Goal: Task Accomplishment & Management: Complete application form

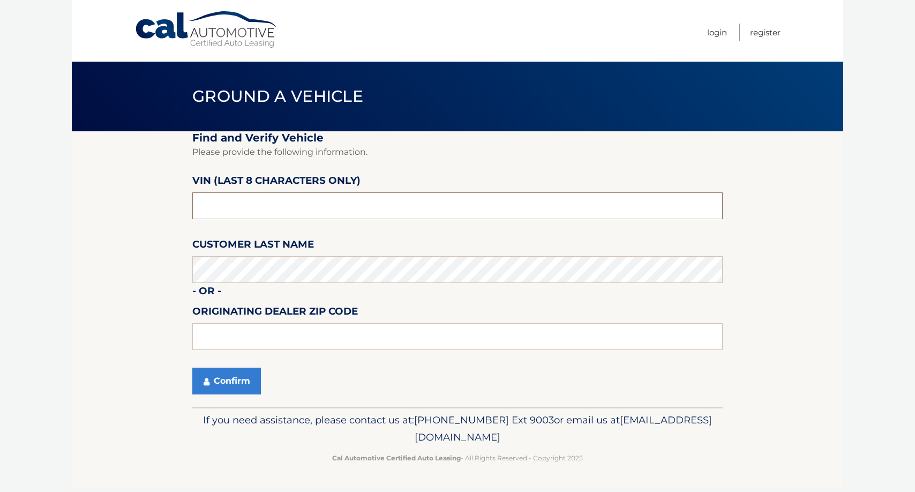
click at [258, 207] on input "text" at bounding box center [457, 205] width 530 height 27
click at [242, 203] on input "text" at bounding box center [457, 205] width 530 height 27
type input "PH247316"
click at [245, 374] on button "Confirm" at bounding box center [226, 381] width 69 height 27
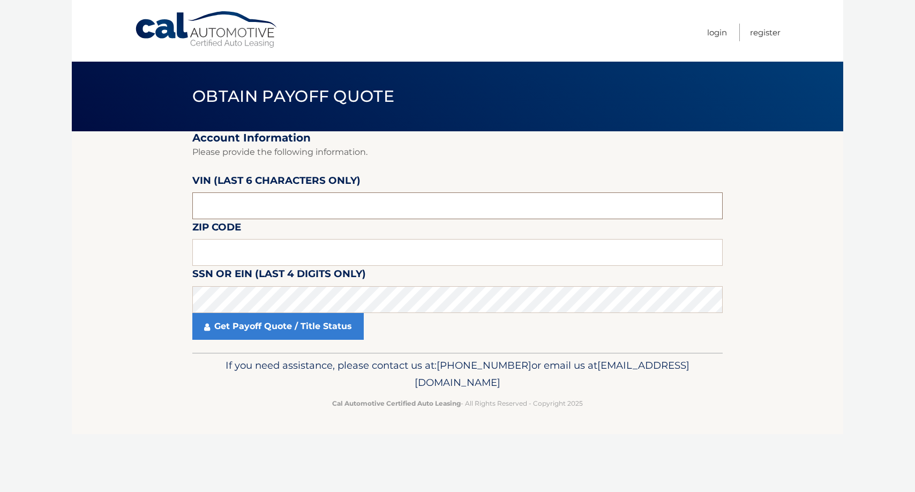
click at [249, 200] on input "text" at bounding box center [457, 205] width 530 height 27
type input "247316"
click at [260, 254] on input "text" at bounding box center [457, 252] width 530 height 27
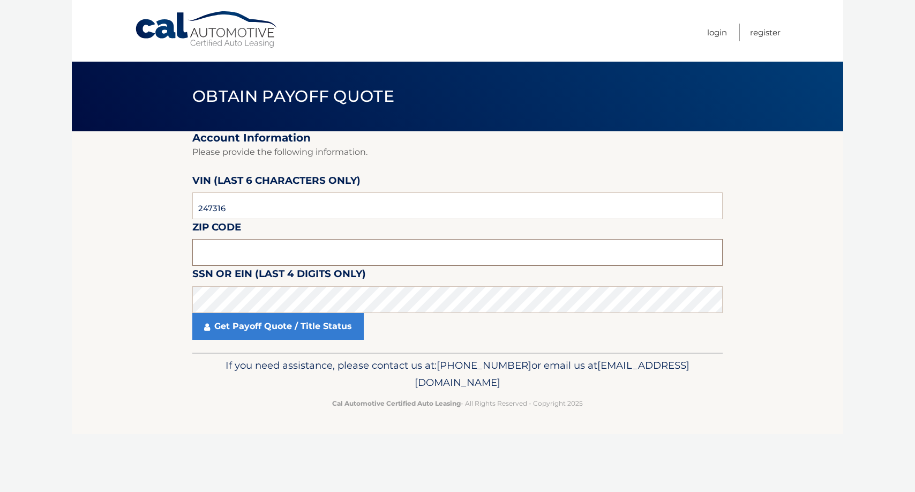
click at [234, 254] on input "text" at bounding box center [457, 252] width 530 height 27
type input "11572"
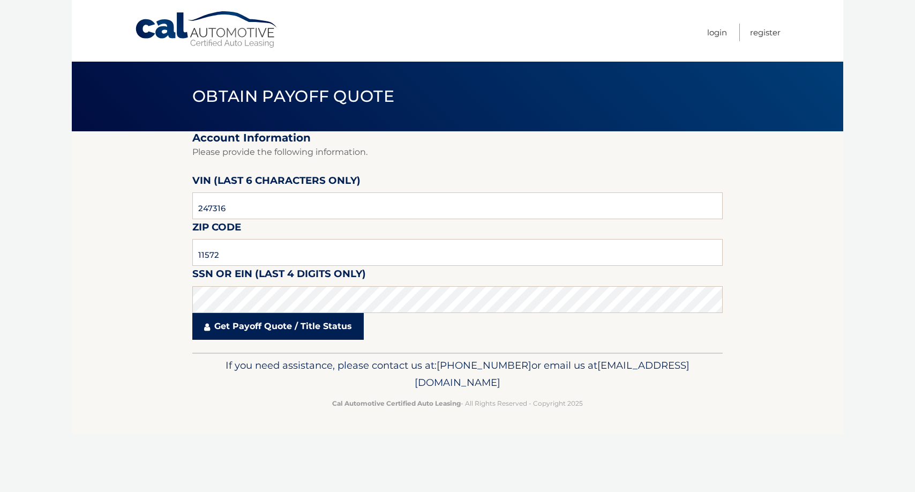
click at [282, 328] on link "Get Payoff Quote / Title Status" at bounding box center [277, 326] width 171 height 27
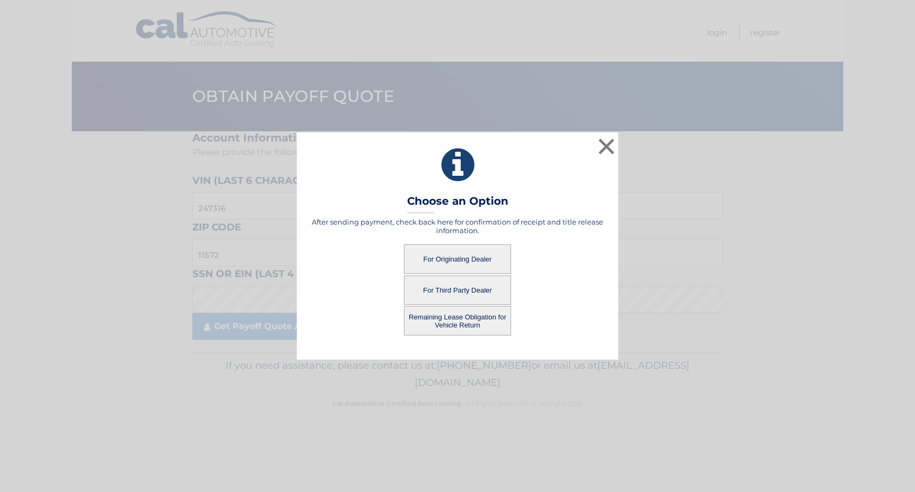
click at [470, 288] on button "For Third Party Dealer" at bounding box center [457, 289] width 107 height 29
click at [463, 285] on button "For Third Party Dealer" at bounding box center [457, 289] width 107 height 29
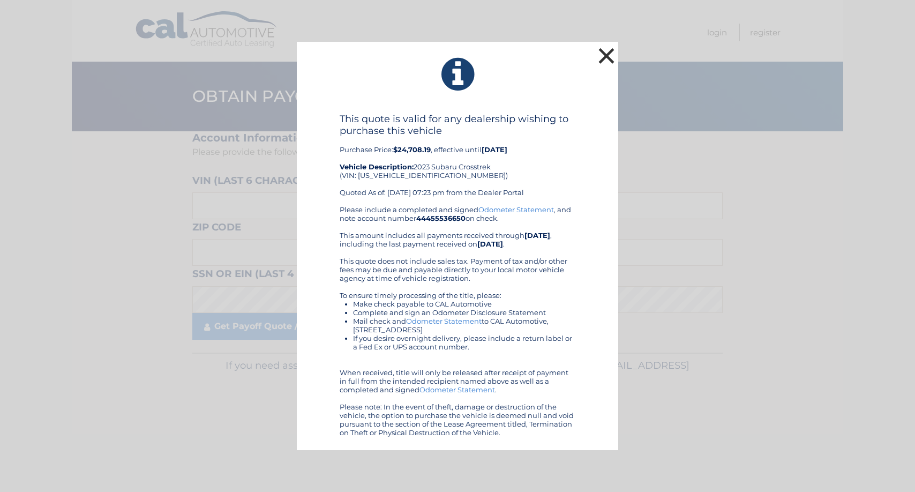
click at [606, 54] on button "×" at bounding box center [606, 55] width 21 height 21
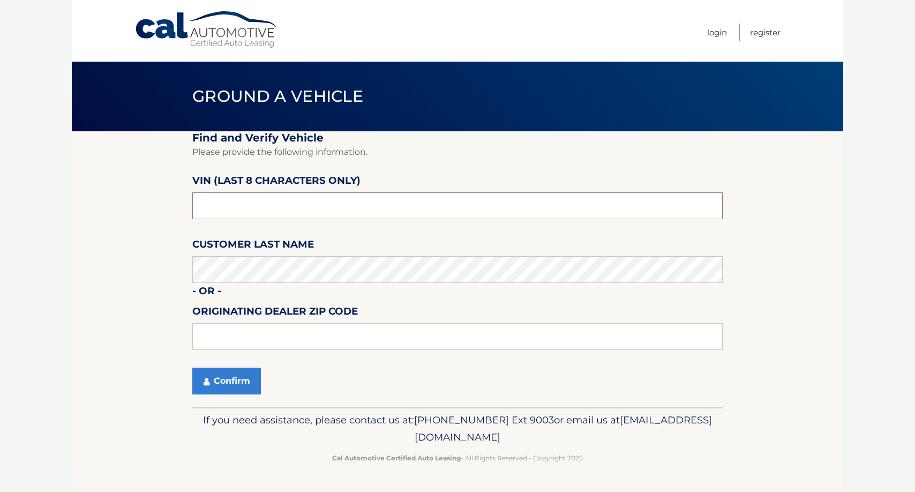
click at [246, 204] on input "text" at bounding box center [457, 205] width 530 height 27
type input "PH247316"
click at [236, 380] on button "Confirm" at bounding box center [226, 381] width 69 height 27
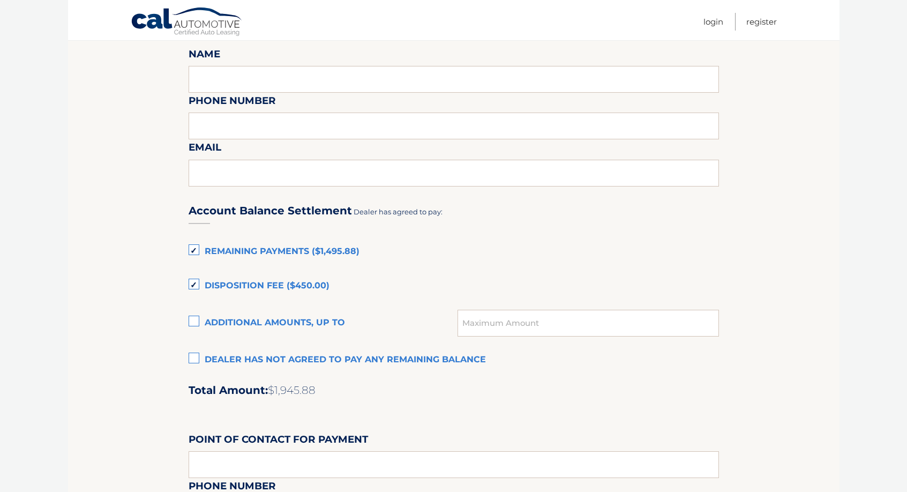
scroll to position [643, 0]
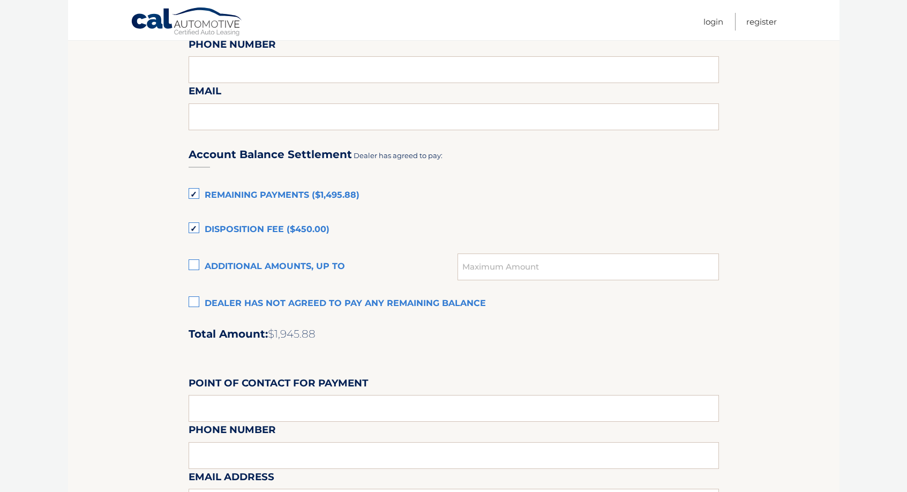
click at [198, 225] on label "Disposition Fee ($450.00)" at bounding box center [454, 229] width 530 height 21
click at [0, 0] on input "Disposition Fee ($450.00)" at bounding box center [0, 0] width 0 height 0
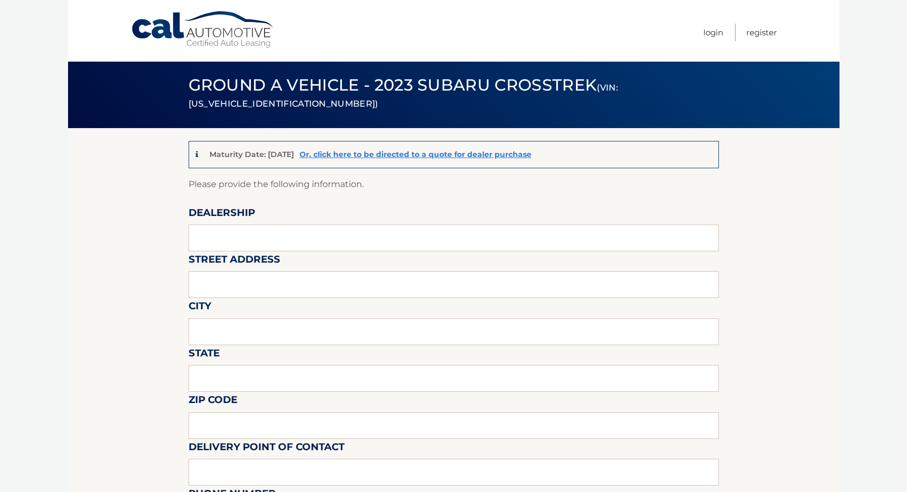
scroll to position [0, 0]
